Goal: Task Accomplishment & Management: Complete application form

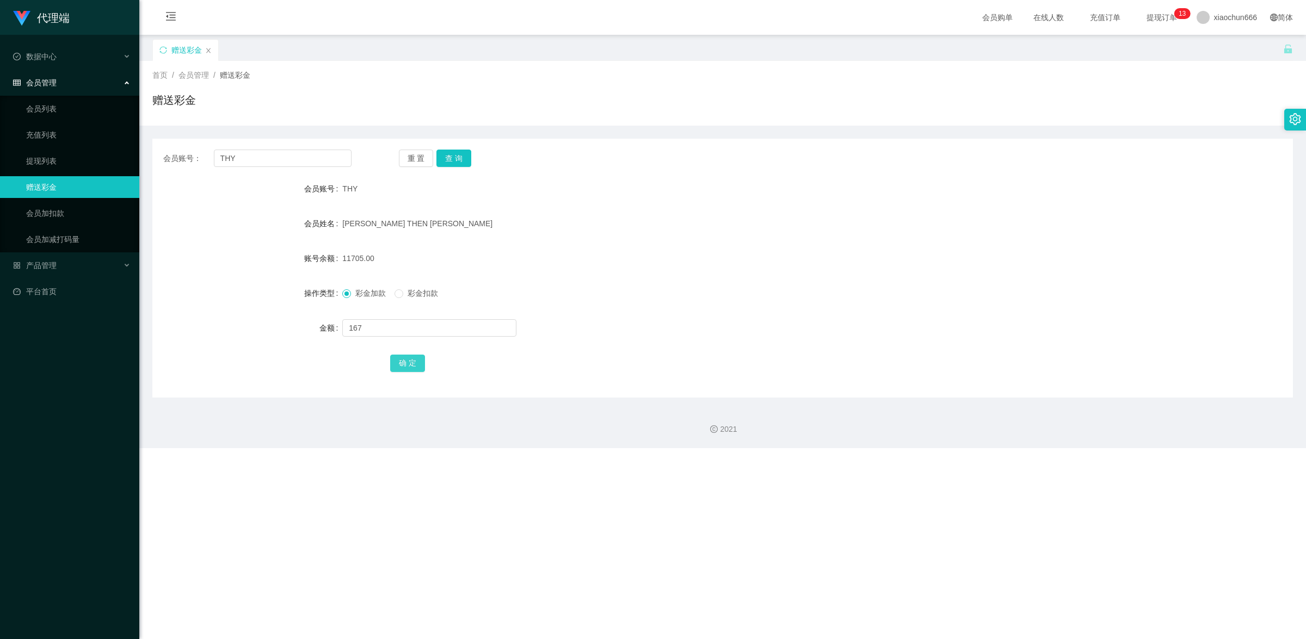
type input "167"
drag, startPoint x: 404, startPoint y: 365, endPoint x: 448, endPoint y: 346, distance: 48.0
click at [404, 365] on button "确 定" at bounding box center [407, 363] width 35 height 17
click at [379, 332] on input "text" at bounding box center [429, 327] width 174 height 17
type input "8"
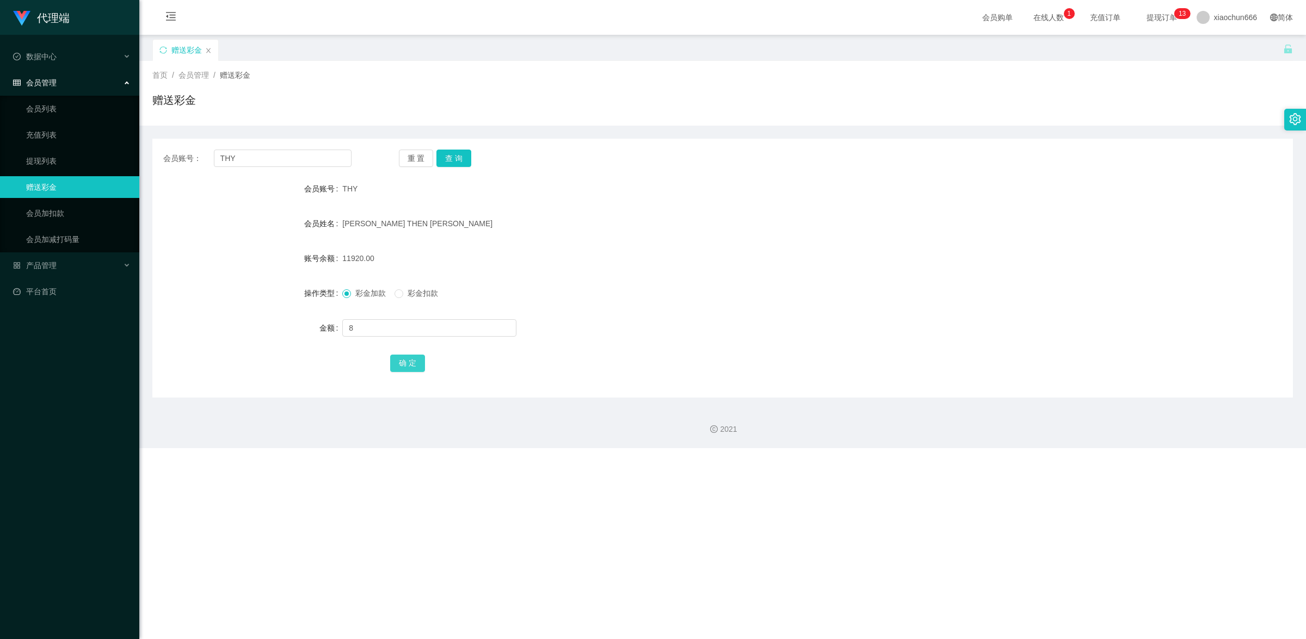
click at [405, 362] on button "确 定" at bounding box center [407, 363] width 35 height 17
click at [428, 338] on div at bounding box center [674, 328] width 665 height 22
click at [423, 332] on input "text" at bounding box center [429, 327] width 174 height 17
type input "8"
drag, startPoint x: 418, startPoint y: 365, endPoint x: 641, endPoint y: 268, distance: 243.4
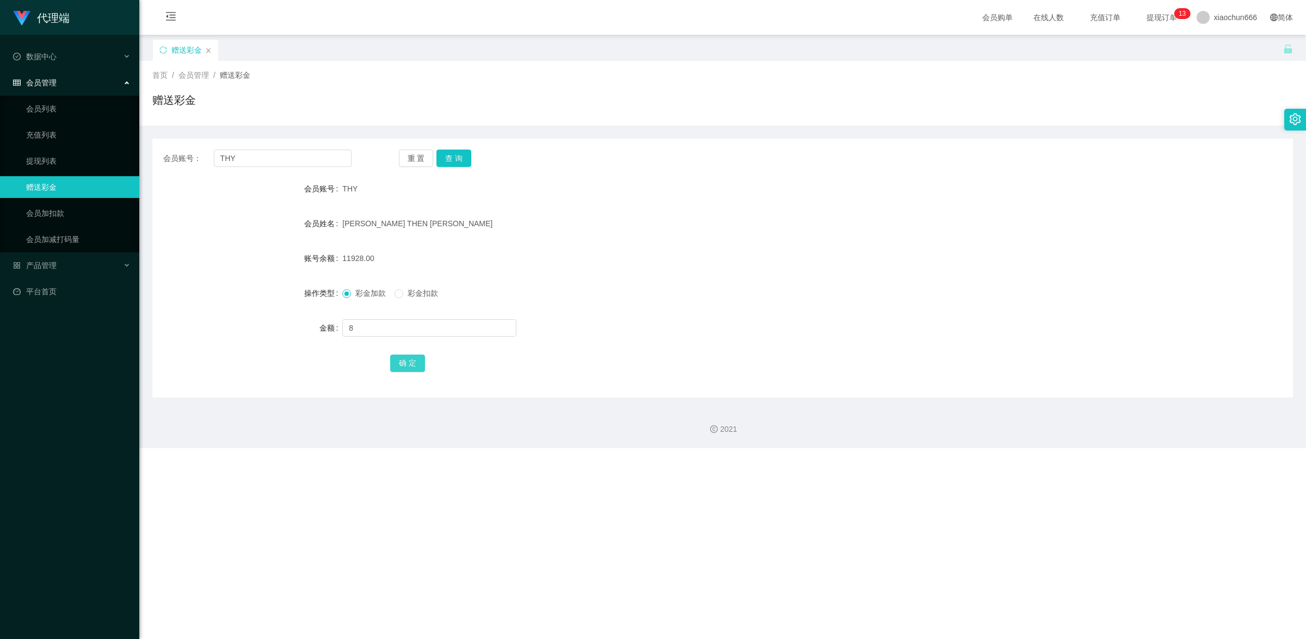
click at [418, 365] on button "确 定" at bounding box center [407, 363] width 35 height 17
